Goal: Check status: Check status

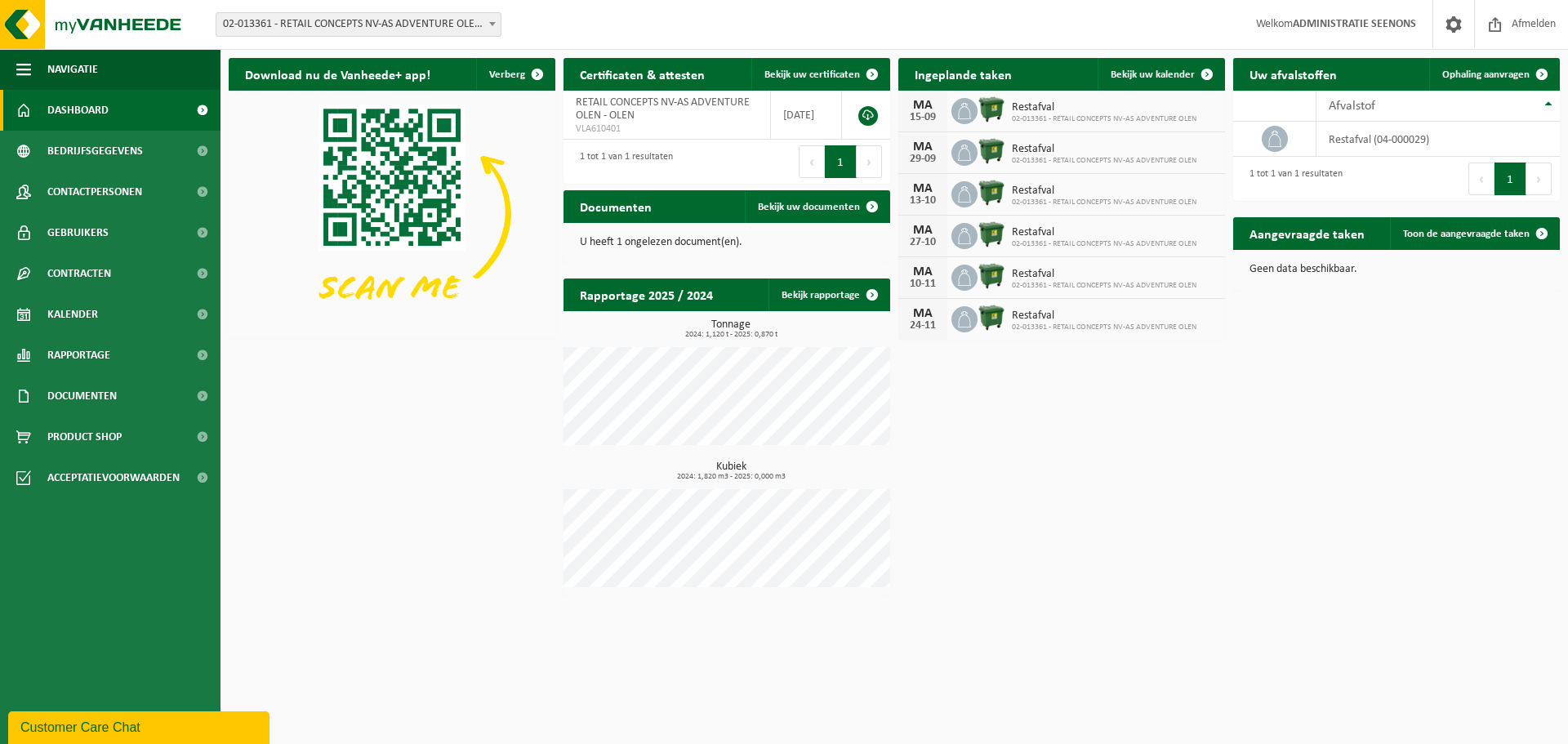
click at [366, 22] on span "02-013361 - RETAIL CONCEPTS NV-AS ADVENTURE OLEN - OLEN" at bounding box center [358, 24] width 284 height 23
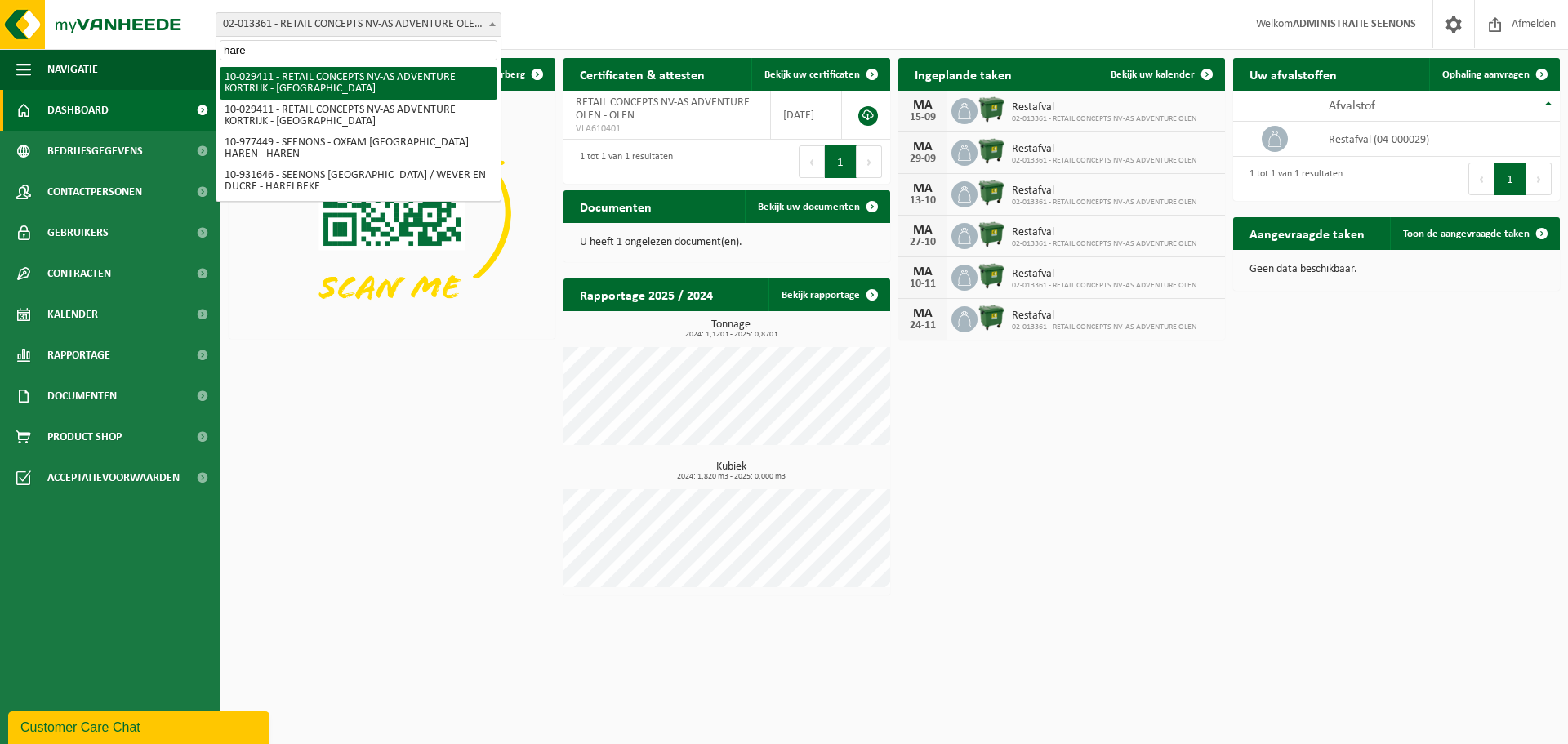
type input "haren"
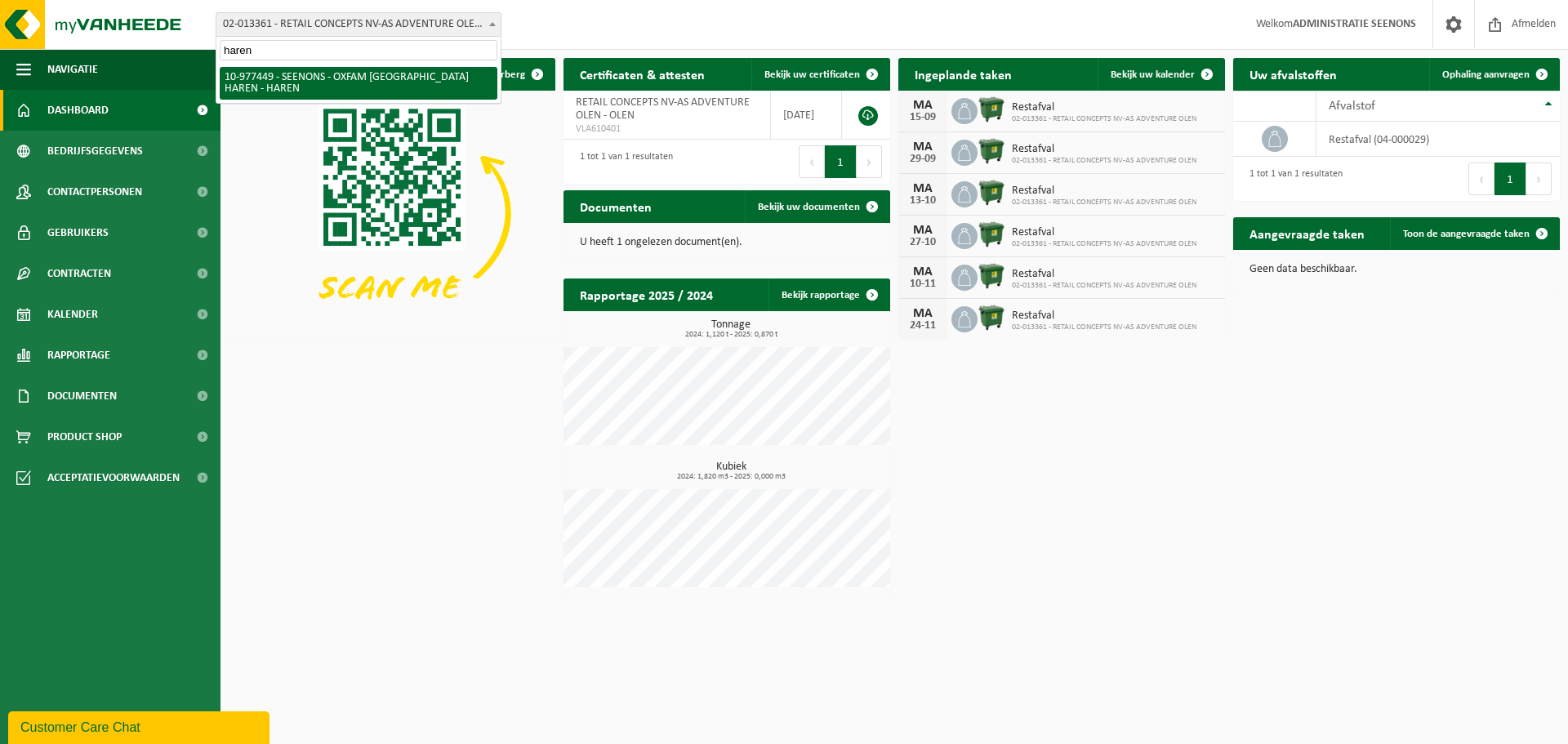
select select "159475"
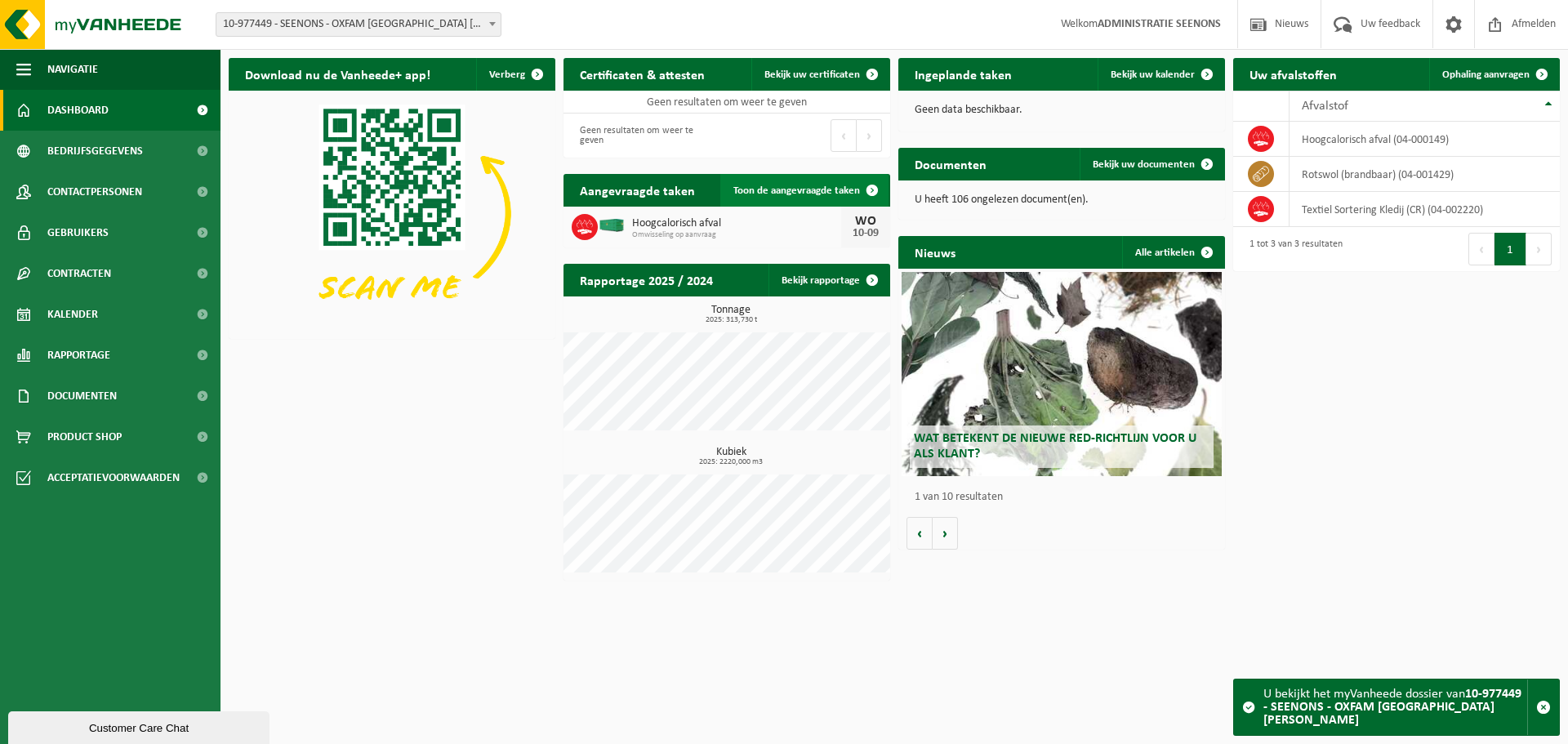
click at [852, 187] on span "Toon de aangevraagde taken" at bounding box center [797, 191] width 127 height 11
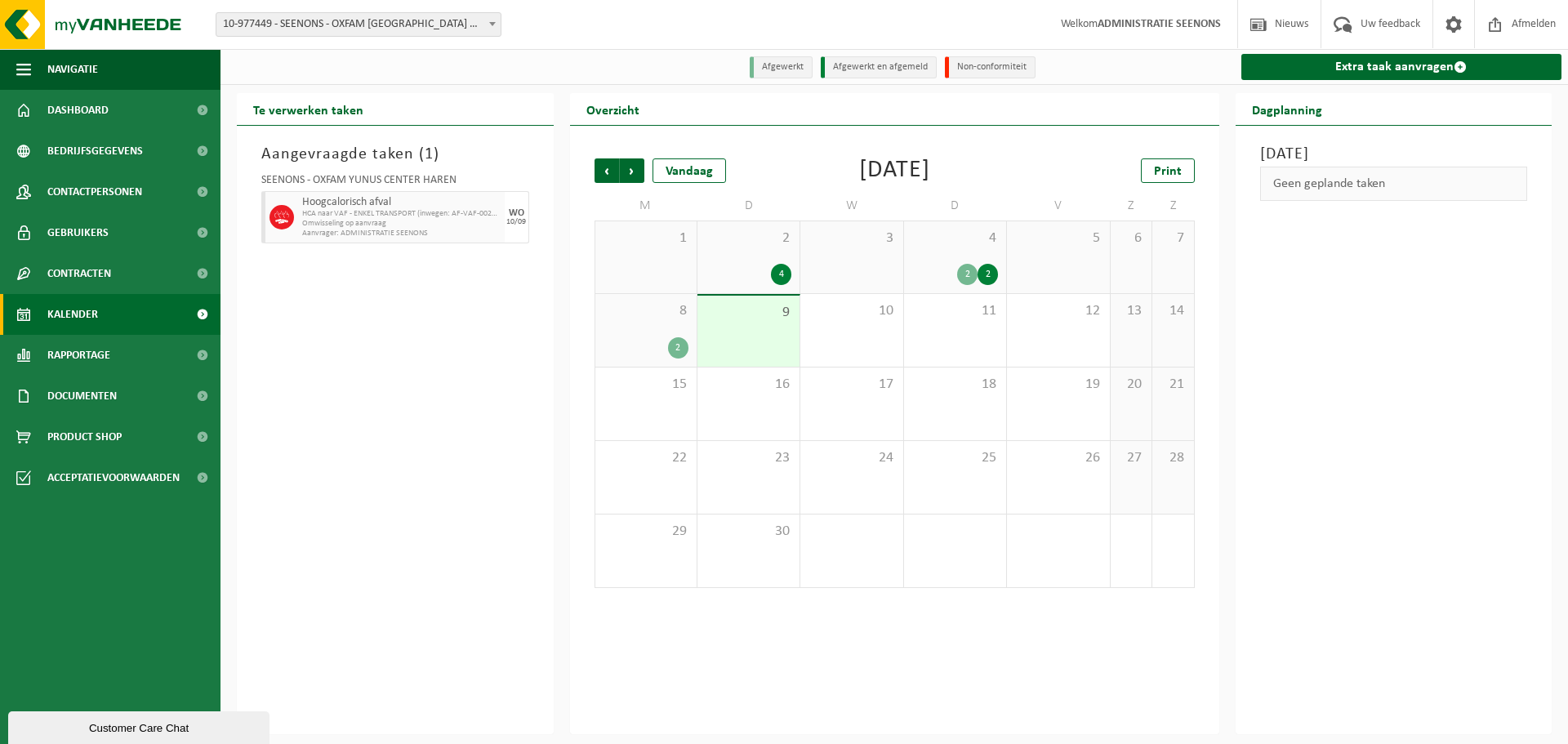
click at [650, 348] on div "2" at bounding box center [645, 348] width 84 height 22
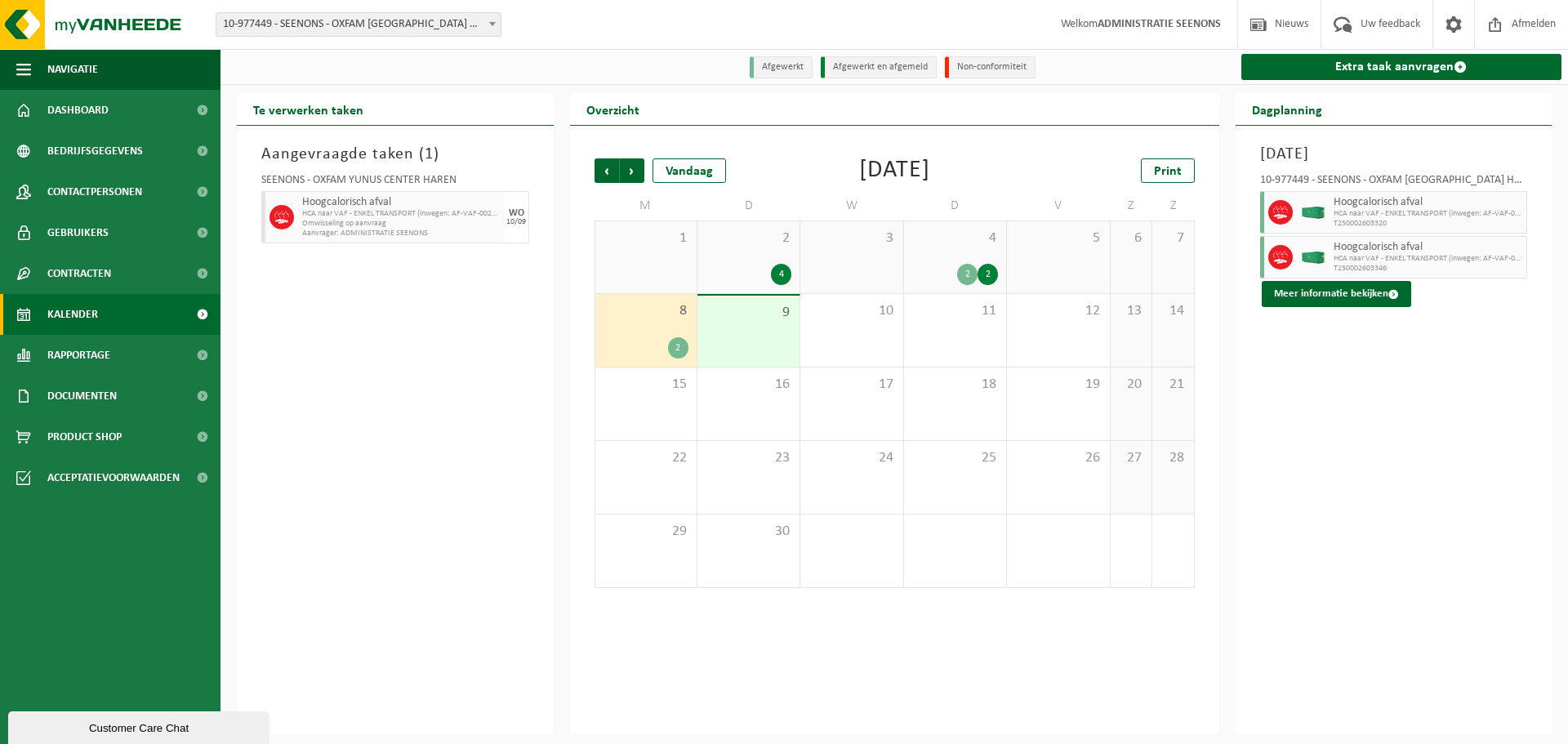
click at [754, 348] on div "9" at bounding box center [749, 331] width 102 height 71
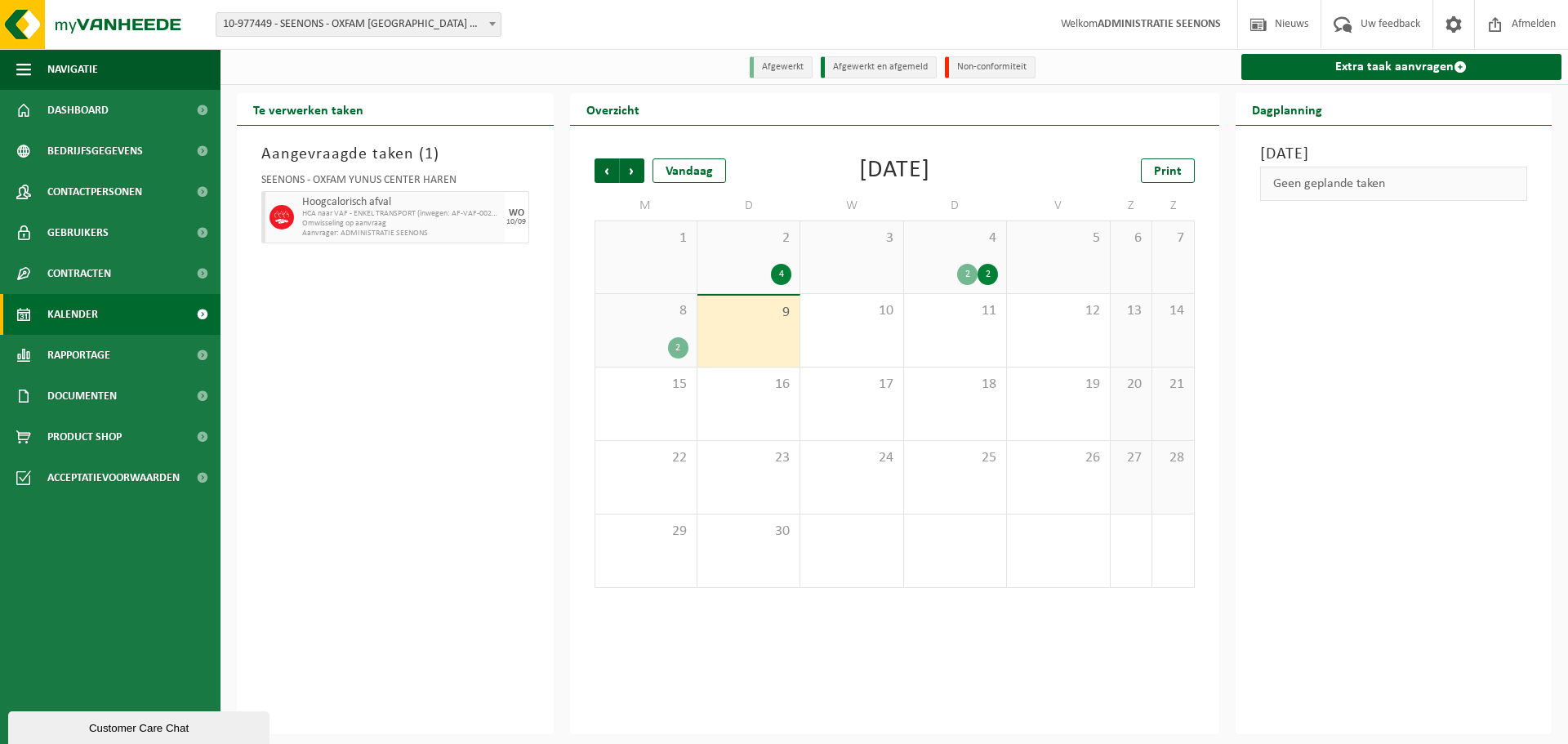
click at [378, 222] on span "Omwisseling op aanvraag" at bounding box center [402, 224] width 198 height 10
click at [378, 225] on span "Omwisseling op aanvraag" at bounding box center [402, 224] width 198 height 10
click at [378, 234] on div "Hoogcalorisch afval HCA naar VAF - ENKEL TRANSPORT (inwegen: AF-VAF-002672) Omw…" at bounding box center [401, 217] width 206 height 52
click at [378, 234] on span "Aanvrager: ADMINISTRATIE SEENONS" at bounding box center [402, 234] width 198 height 10
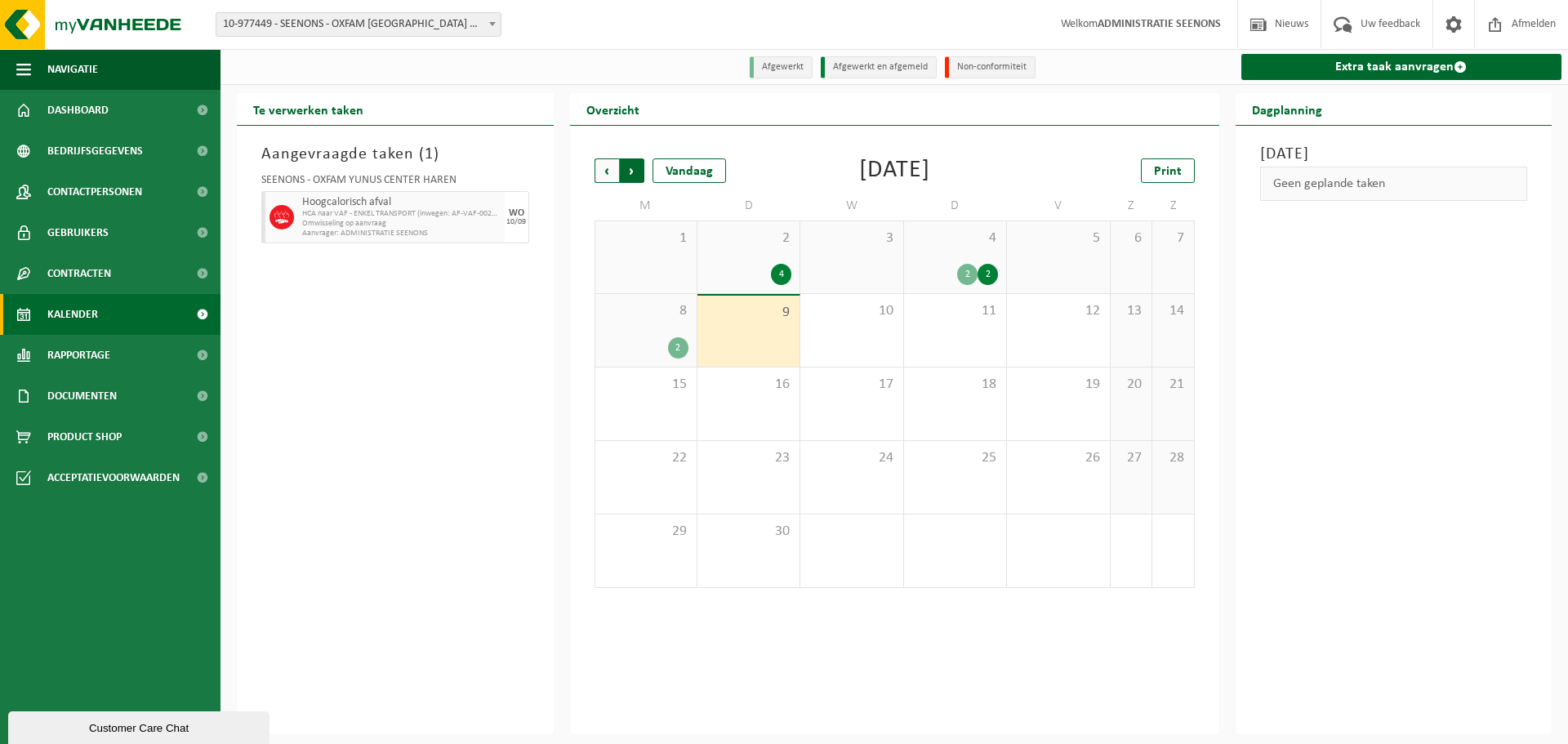
click at [596, 167] on span "Vorige" at bounding box center [606, 170] width 25 height 25
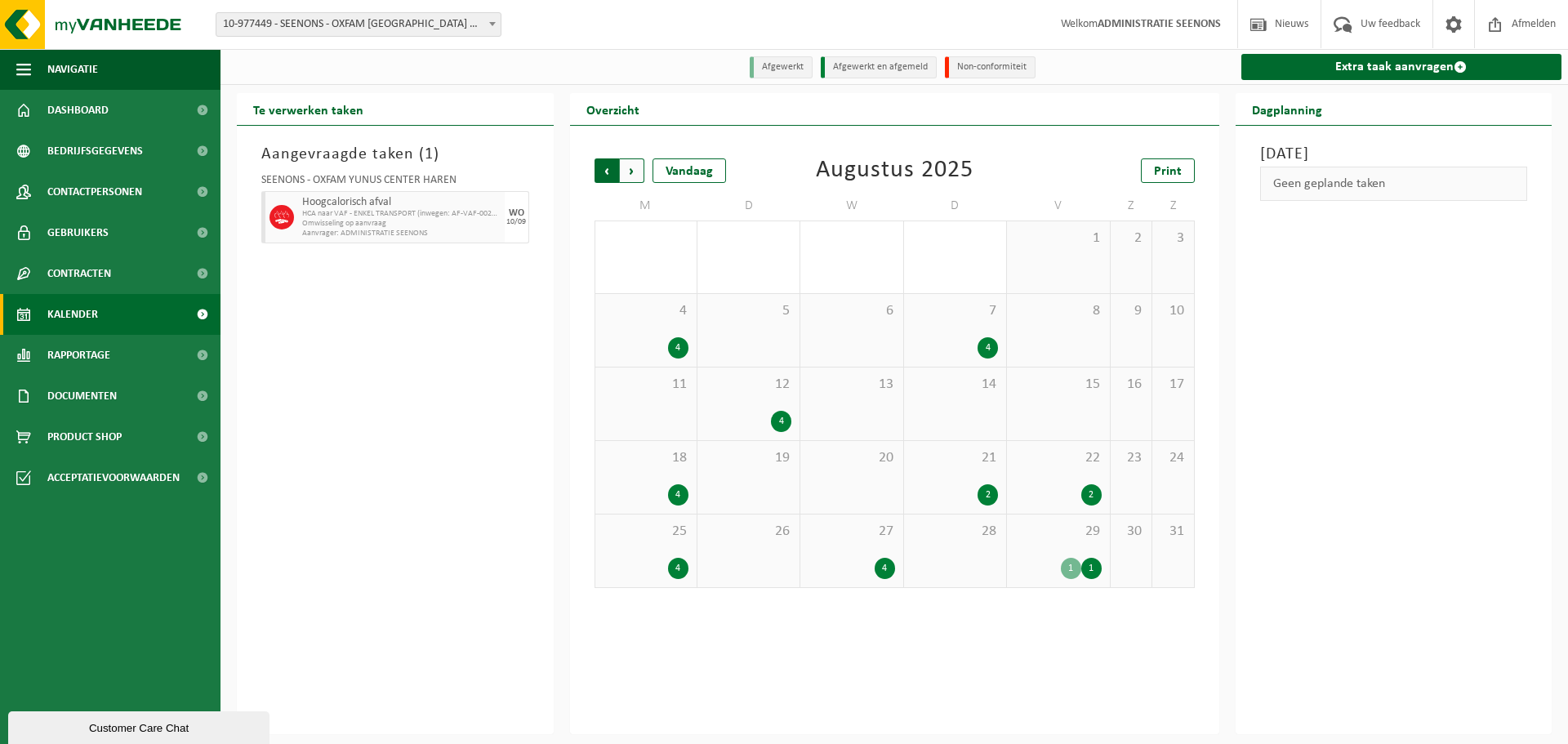
click at [625, 172] on span "Volgende" at bounding box center [632, 170] width 25 height 25
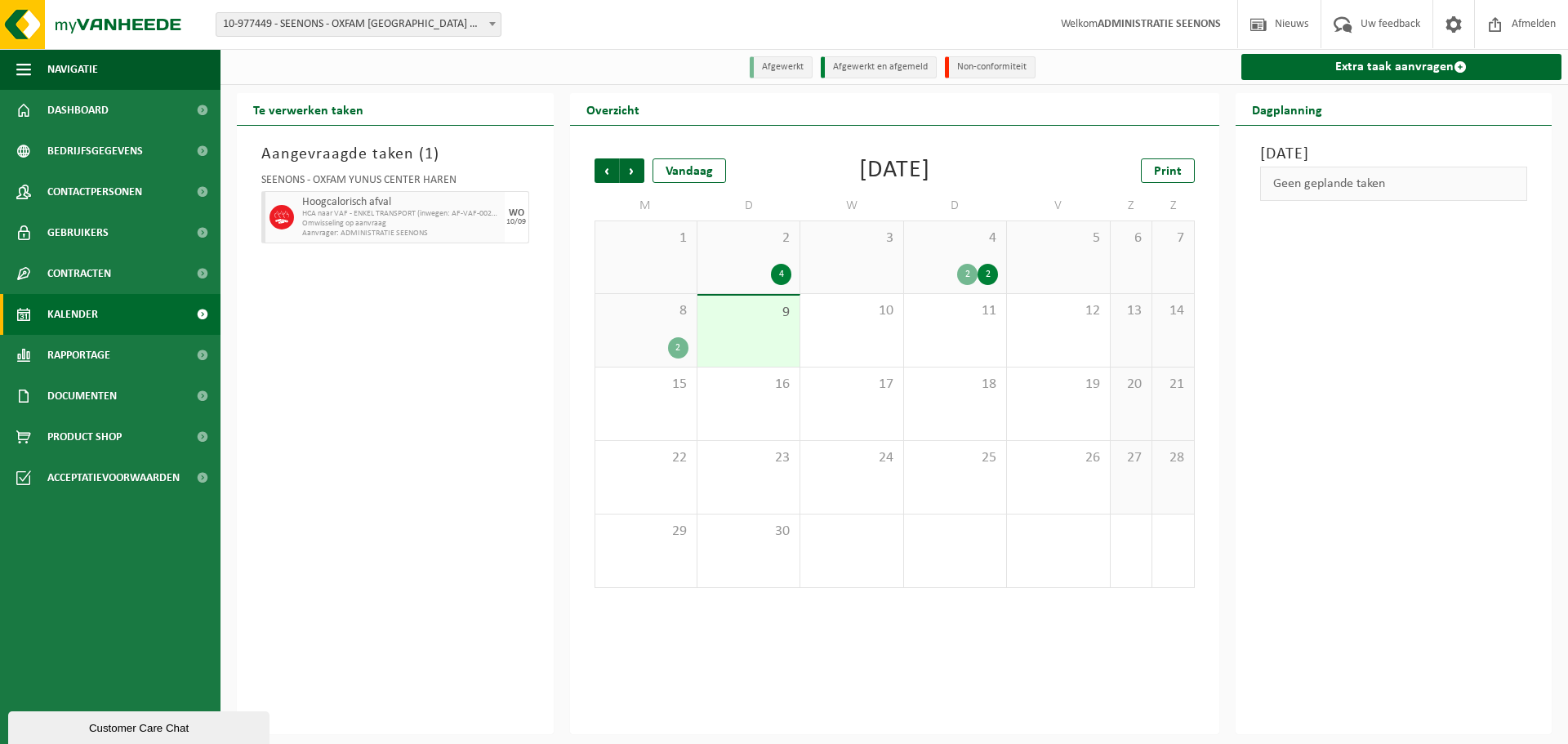
click at [625, 172] on span "Volgende" at bounding box center [632, 170] width 25 height 25
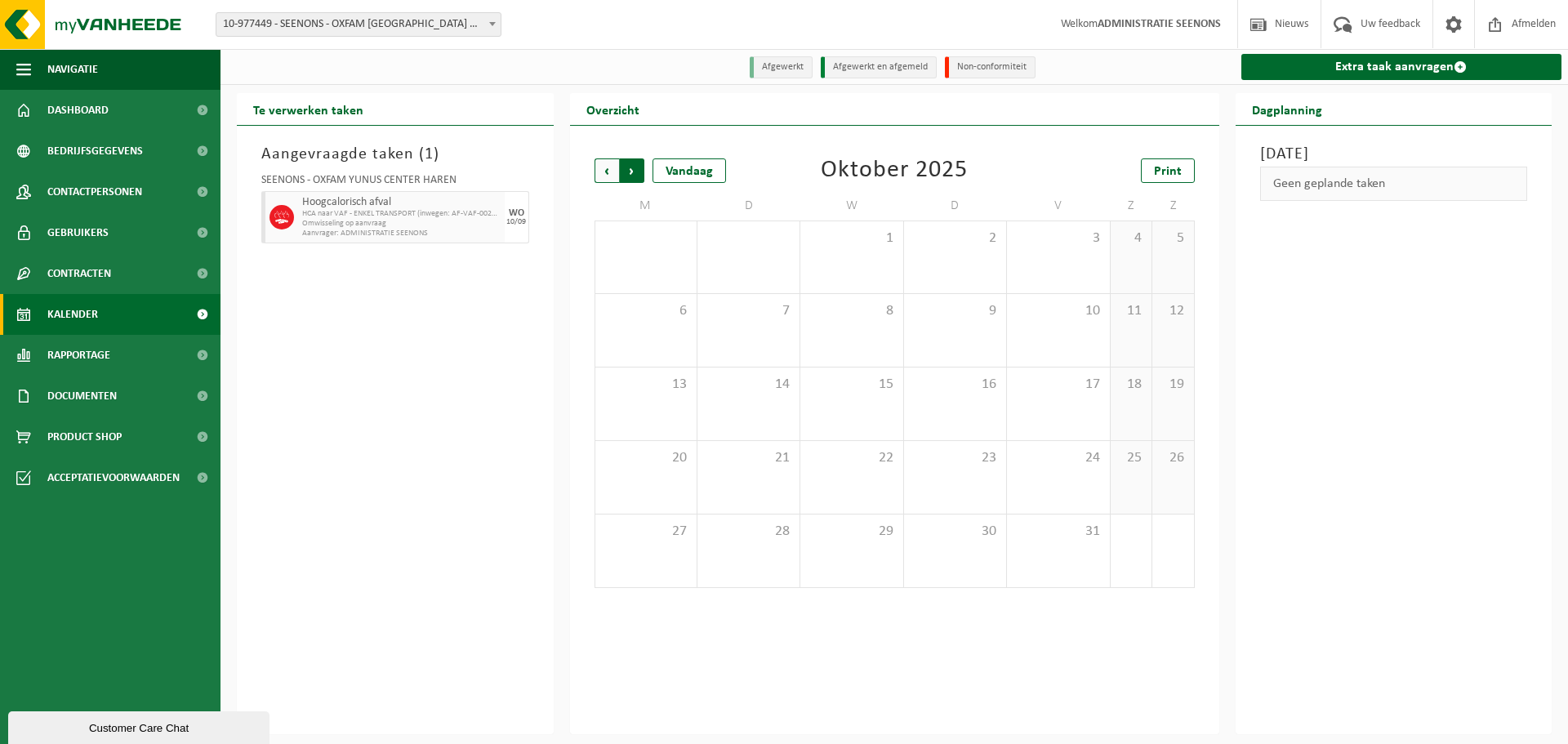
click at [610, 171] on span "Vorige" at bounding box center [606, 170] width 25 height 25
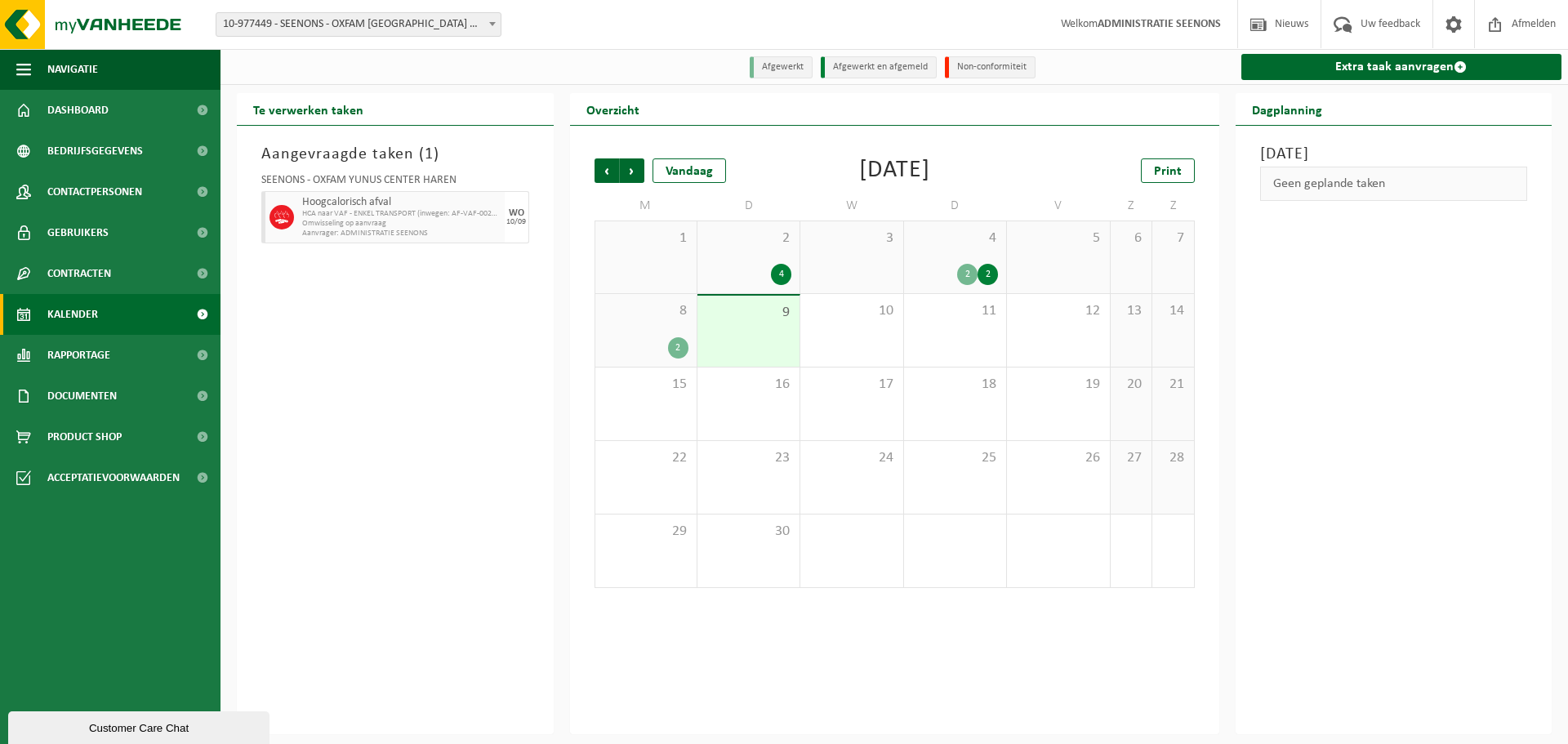
click at [689, 1] on div "Vestiging: 02-013361 - RETAIL CONCEPTS NV-AS ADVENTURE OLEN - OLEN 02-013362 - …" at bounding box center [784, 25] width 1568 height 50
